Goal: Find specific fact: Find contact information

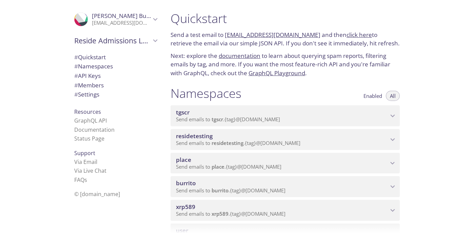
scroll to position [114, 0]
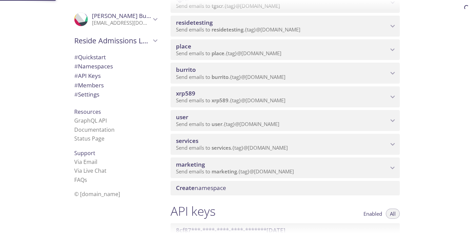
click at [310, 94] on span "xrp589" at bounding box center [282, 93] width 212 height 7
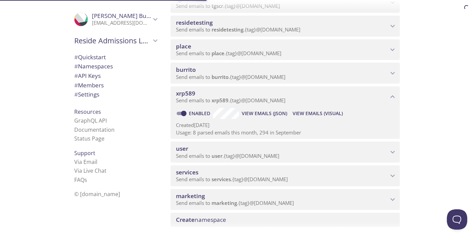
scroll to position [0, 0]
click at [325, 113] on span "View Emails (Visual)" at bounding box center [318, 113] width 50 height 8
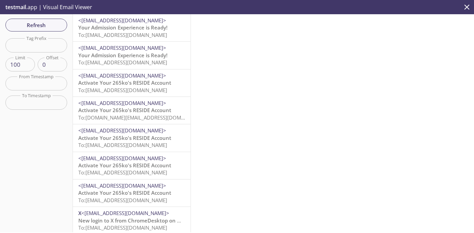
click at [162, 21] on span "<[EMAIL_ADDRESS][DOMAIN_NAME]>" at bounding box center [122, 20] width 88 height 7
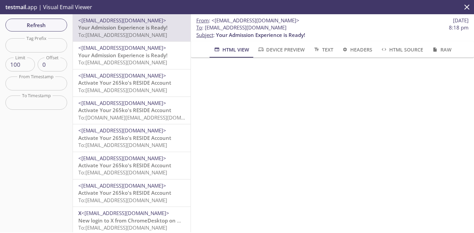
drag, startPoint x: 292, startPoint y: 28, endPoint x: 205, endPoint y: 29, distance: 87.1
click at [205, 29] on span "To : [EMAIL_ADDRESS][DOMAIN_NAME] 8:18 pm" at bounding box center [332, 27] width 272 height 7
copy span "[EMAIL_ADDRESS][DOMAIN_NAME]"
